Goal: Information Seeking & Learning: Learn about a topic

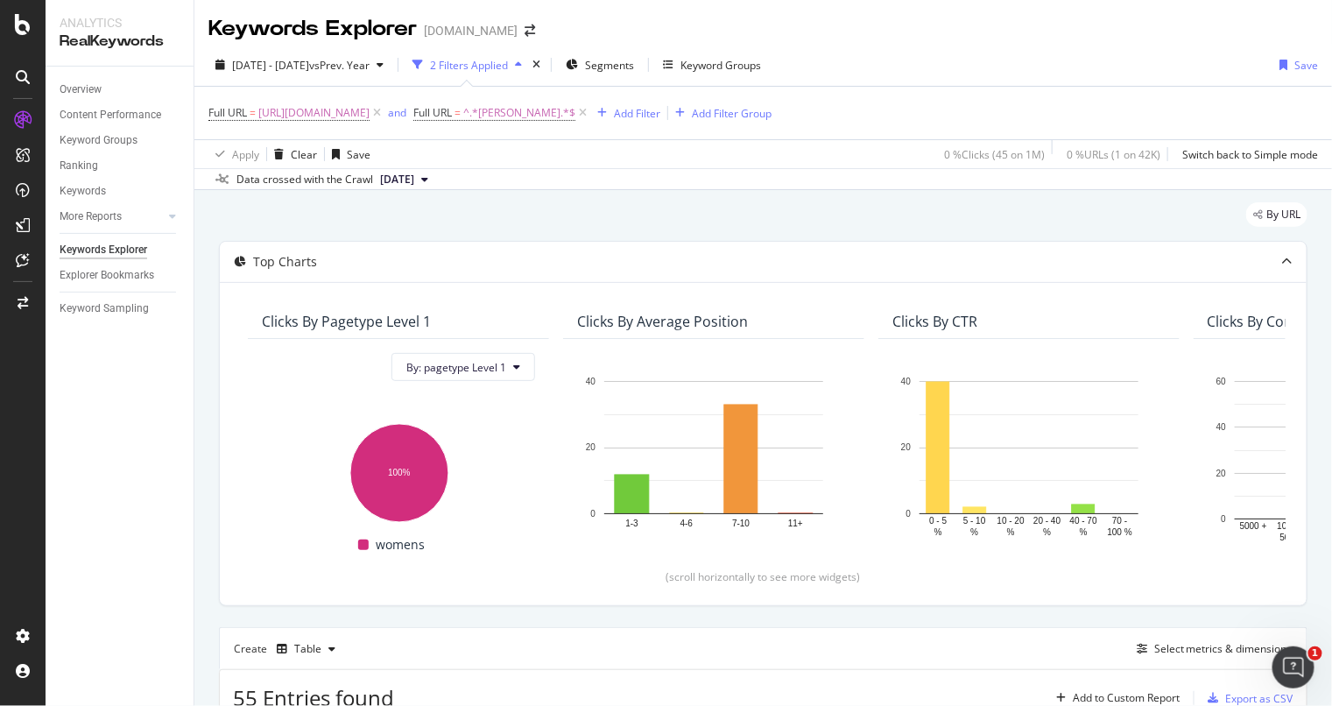
scroll to position [327, 0]
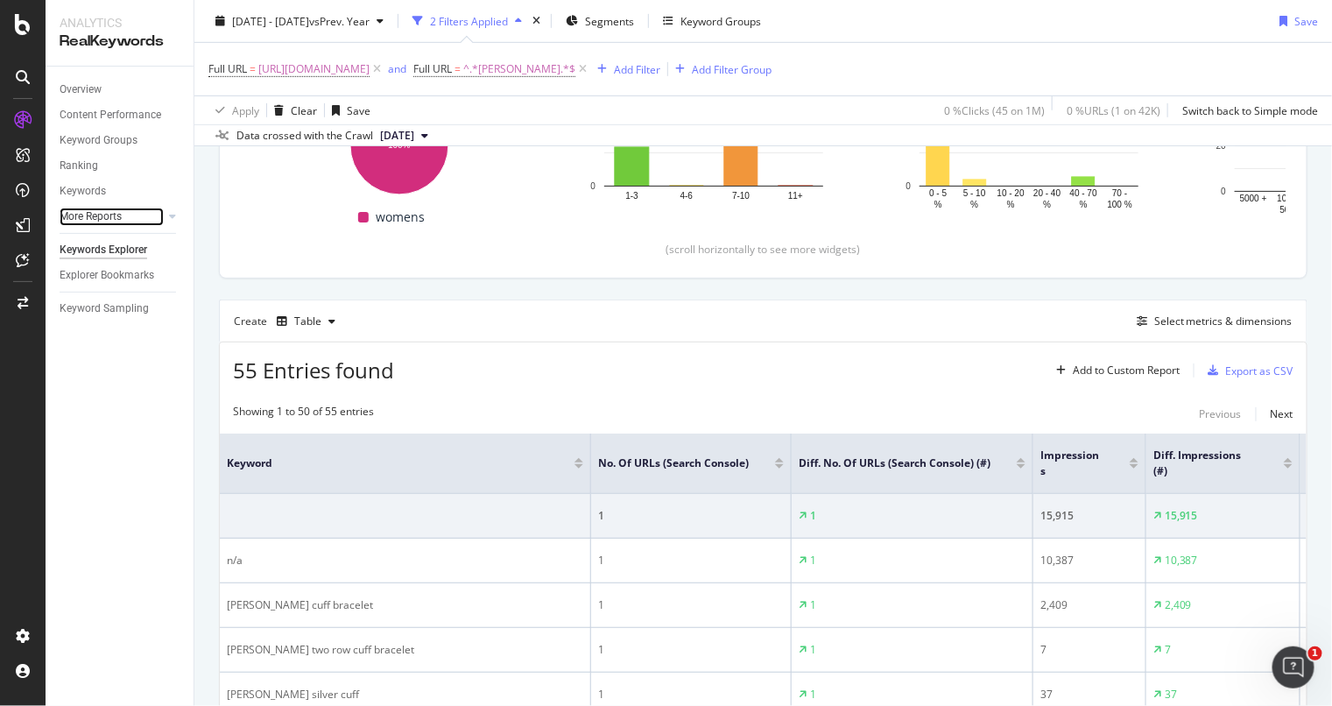
click at [144, 218] on link "More Reports" at bounding box center [112, 217] width 104 height 18
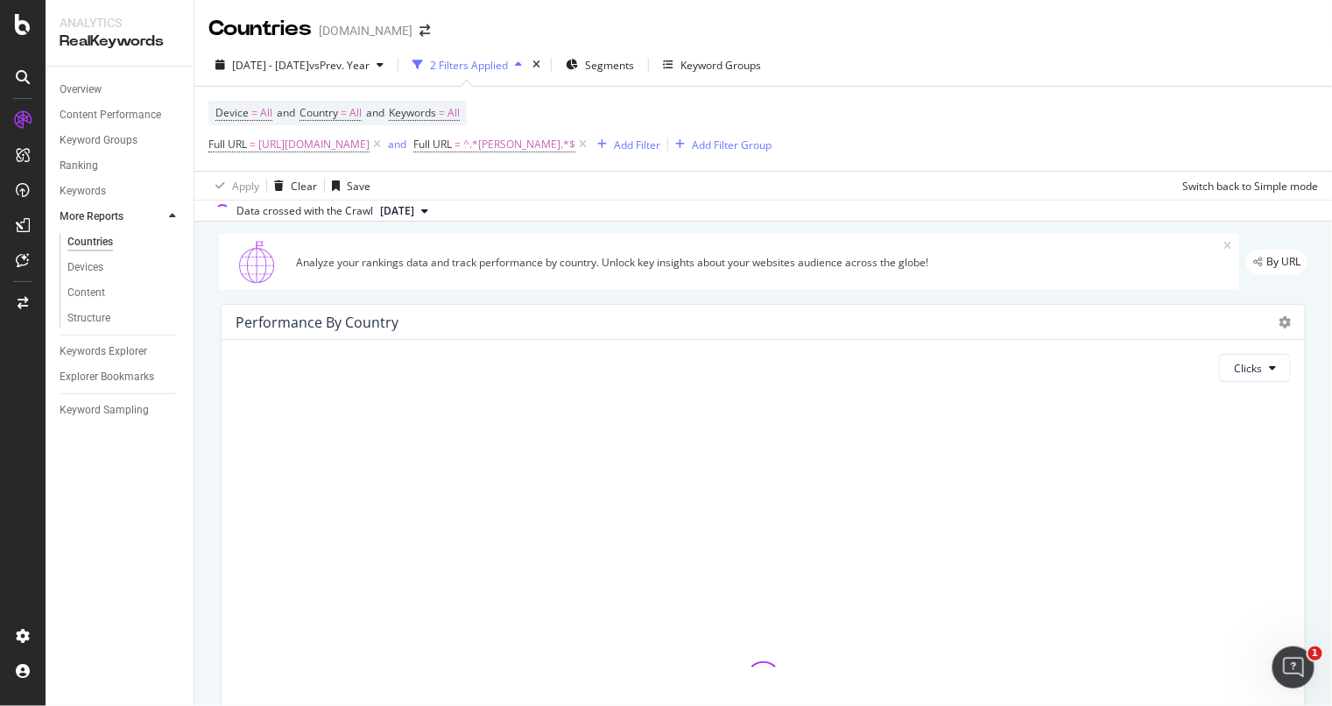
click at [175, 218] on icon at bounding box center [172, 216] width 7 height 11
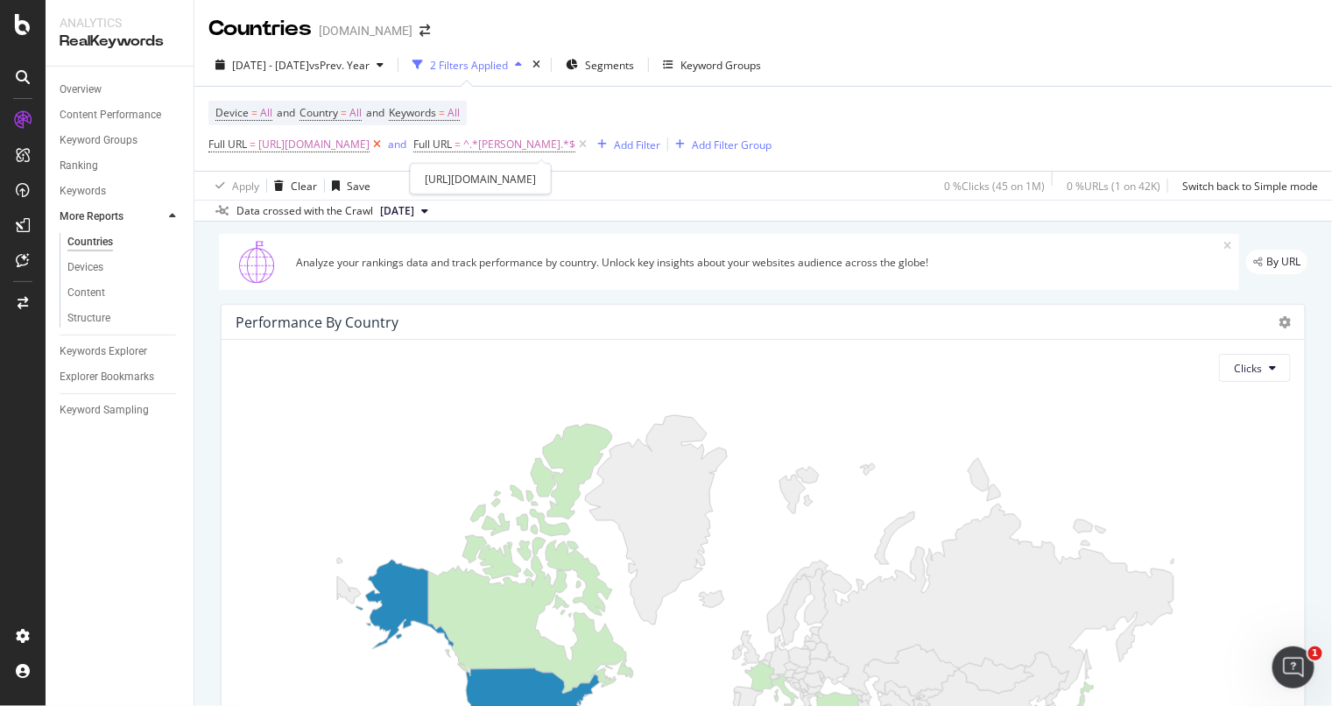
click at [384, 145] on icon at bounding box center [376, 145] width 15 height 18
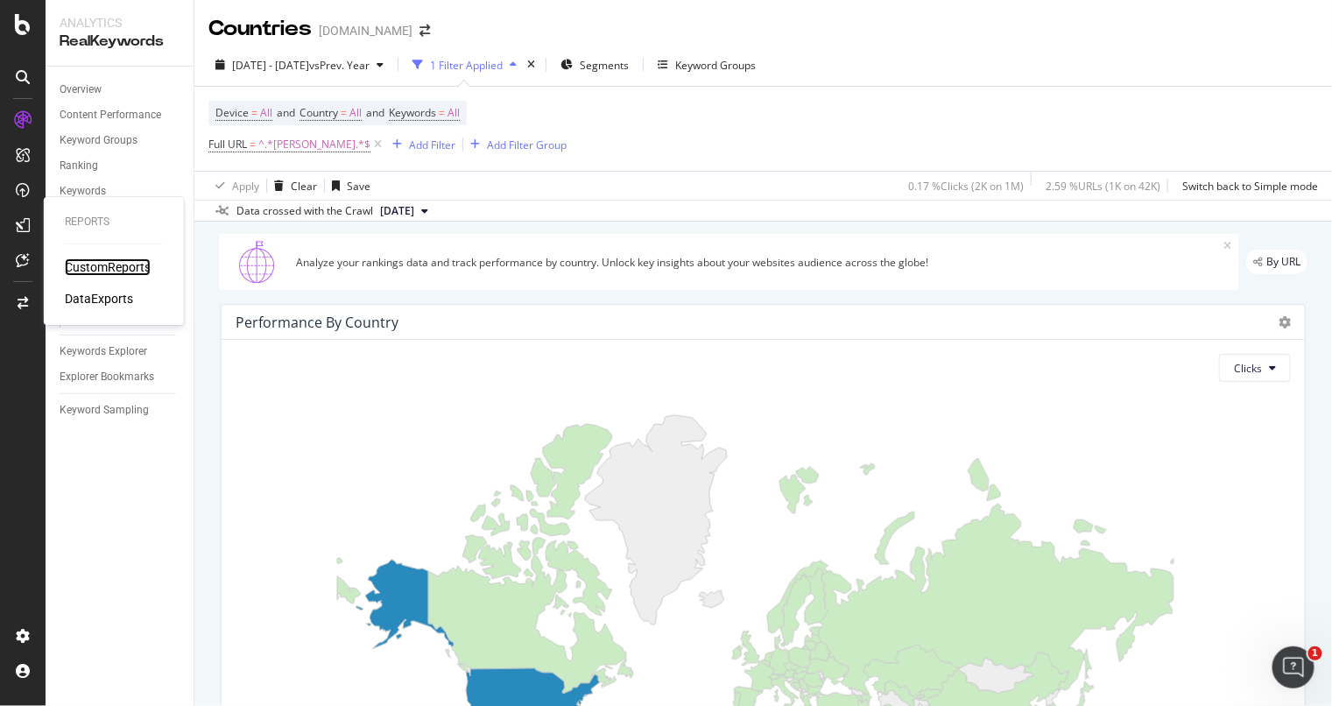
click at [83, 268] on div "CustomReports" at bounding box center [108, 267] width 86 height 18
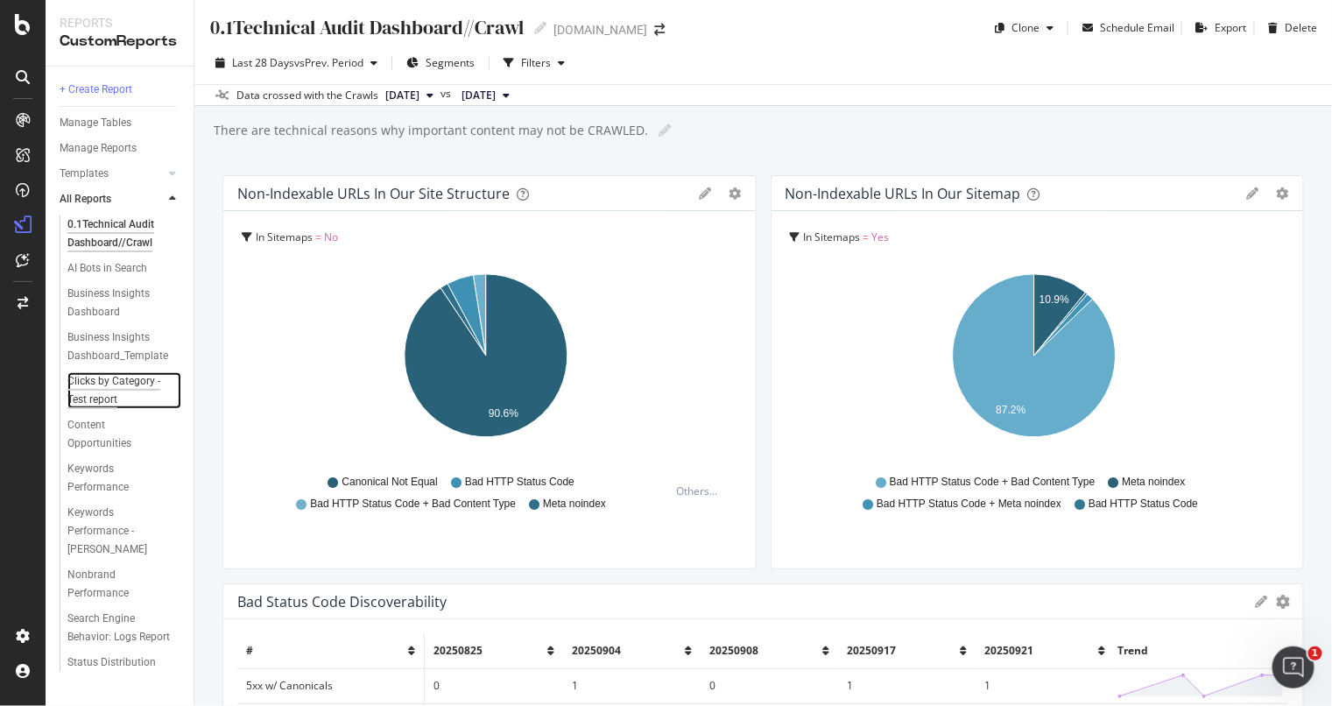
click at [93, 391] on div "Clicks by Category -Test report" at bounding box center [118, 390] width 102 height 37
